Goal: Task Accomplishment & Management: Manage account settings

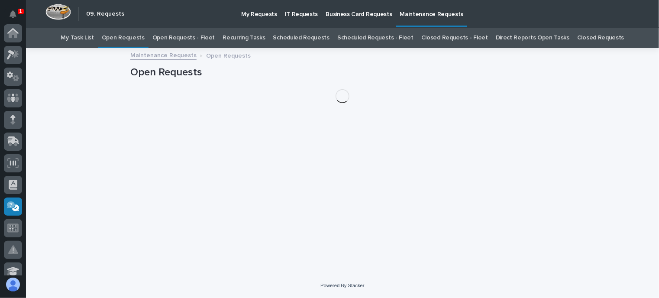
scroll to position [173, 0]
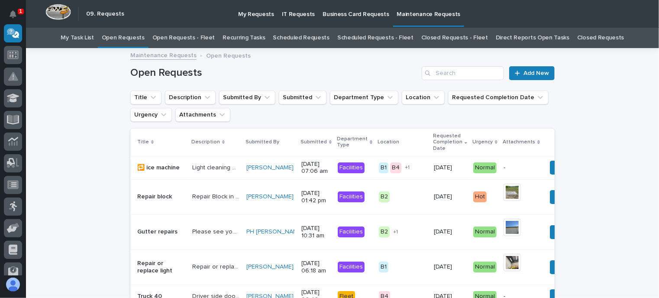
click at [203, 38] on link "Open Requests - Fleet" at bounding box center [183, 38] width 63 height 20
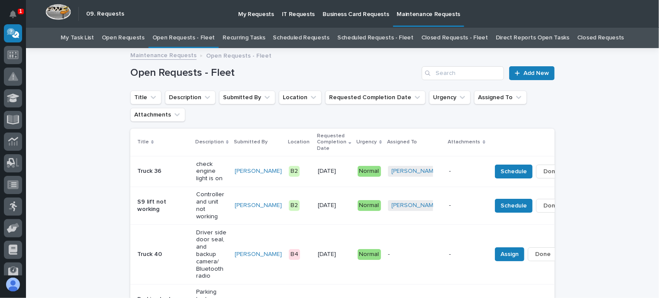
click at [130, 36] on link "Open Requests" at bounding box center [123, 38] width 43 height 20
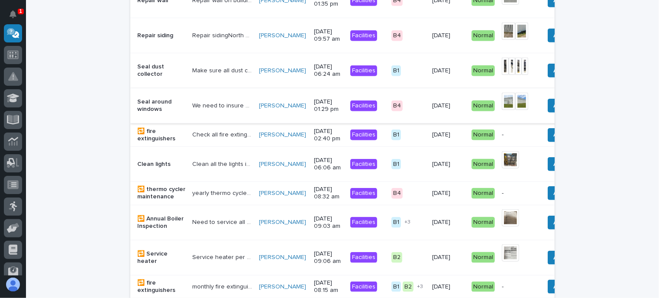
scroll to position [485, 0]
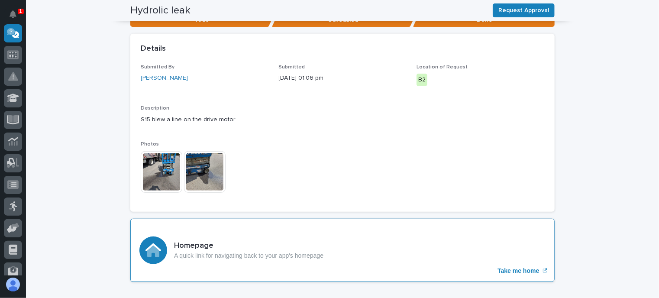
scroll to position [193, 0]
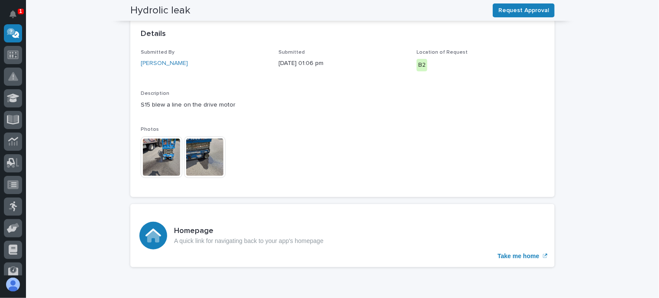
click at [165, 162] on img at bounding box center [162, 157] width 42 height 42
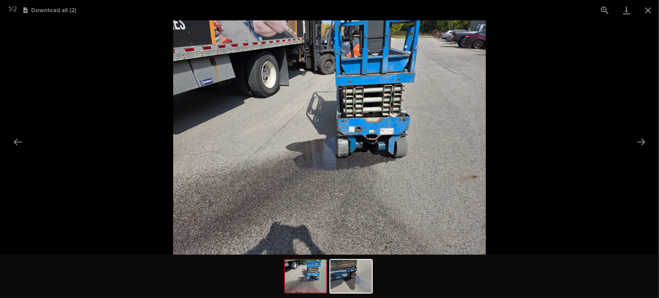
click at [313, 273] on img at bounding box center [306, 276] width 42 height 33
click at [349, 277] on img at bounding box center [351, 276] width 42 height 33
